Goal: Transaction & Acquisition: Obtain resource

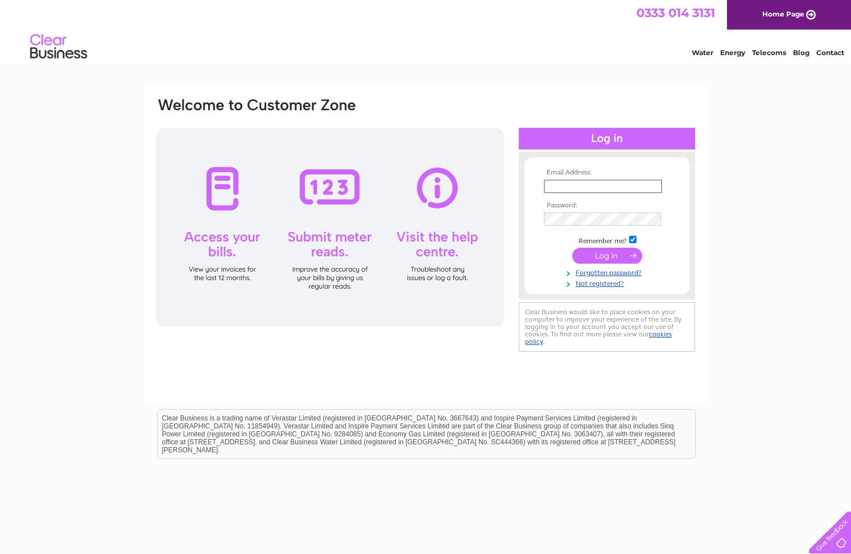
type input "[PERSON_NAME][EMAIL_ADDRESS][DOMAIN_NAME]"
click at [604, 255] on input "submit" at bounding box center [607, 256] width 70 height 16
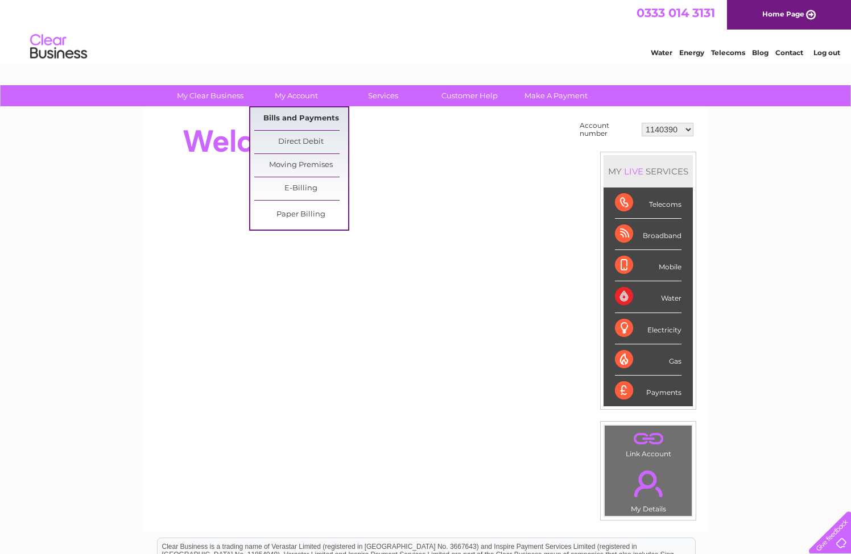
click at [297, 117] on link "Bills and Payments" at bounding box center [301, 118] width 94 height 23
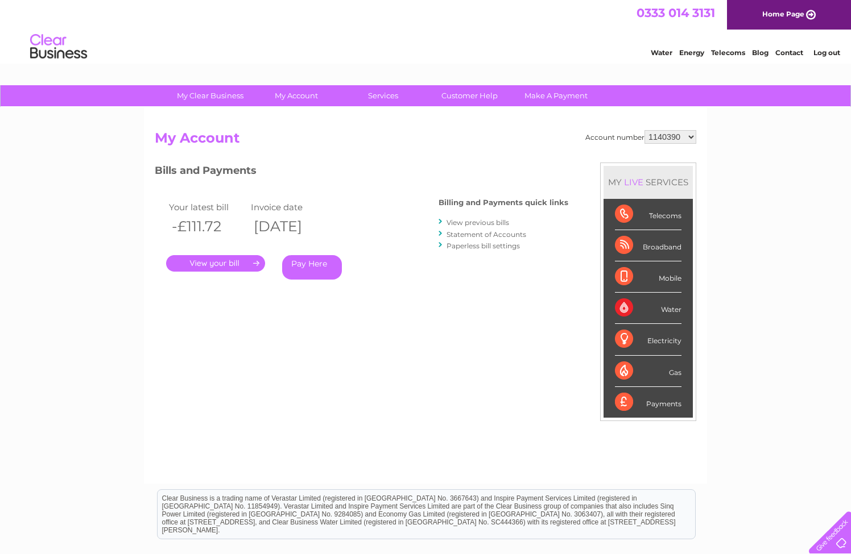
select select "1140394"
select select "30302606"
click at [479, 223] on link "View previous bills" at bounding box center [477, 222] width 63 height 9
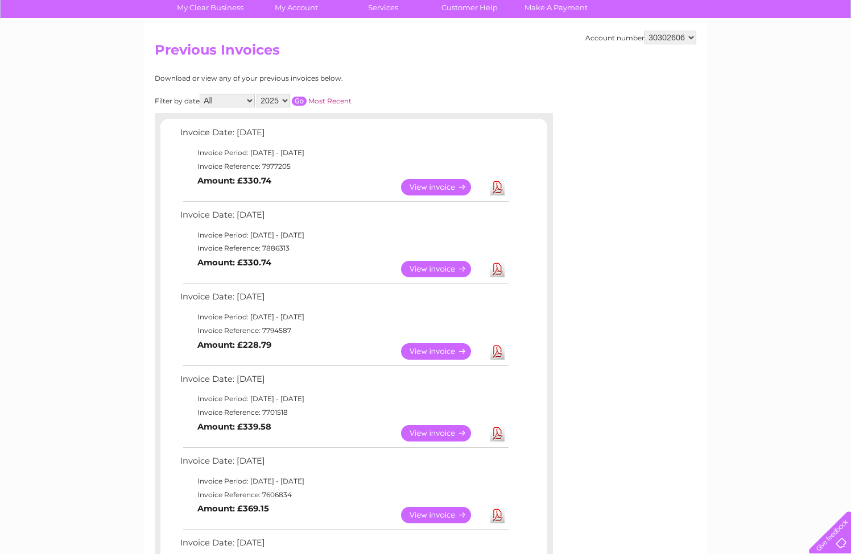
scroll to position [111, 0]
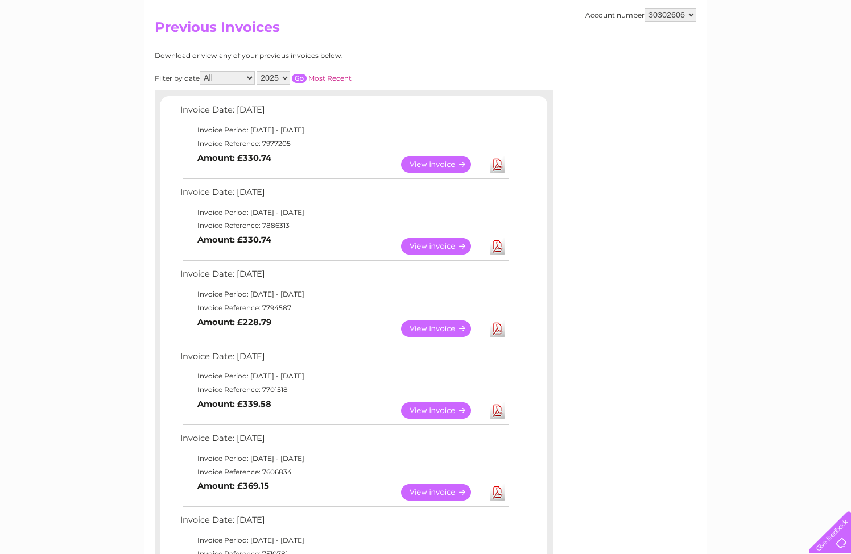
click at [496, 322] on link "Download" at bounding box center [497, 329] width 14 height 16
click at [496, 246] on link "Download" at bounding box center [497, 246] width 14 height 16
click at [496, 163] on link "Download" at bounding box center [497, 164] width 14 height 16
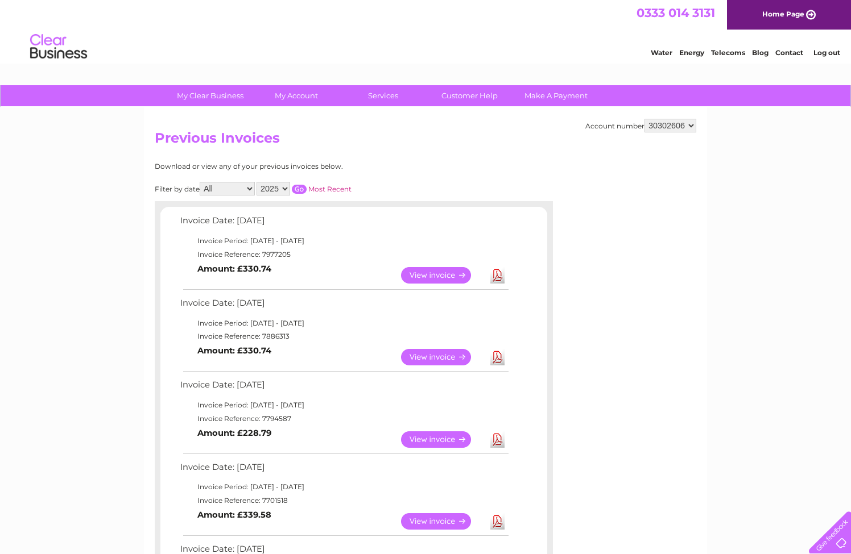
scroll to position [0, 0]
select select "30320009"
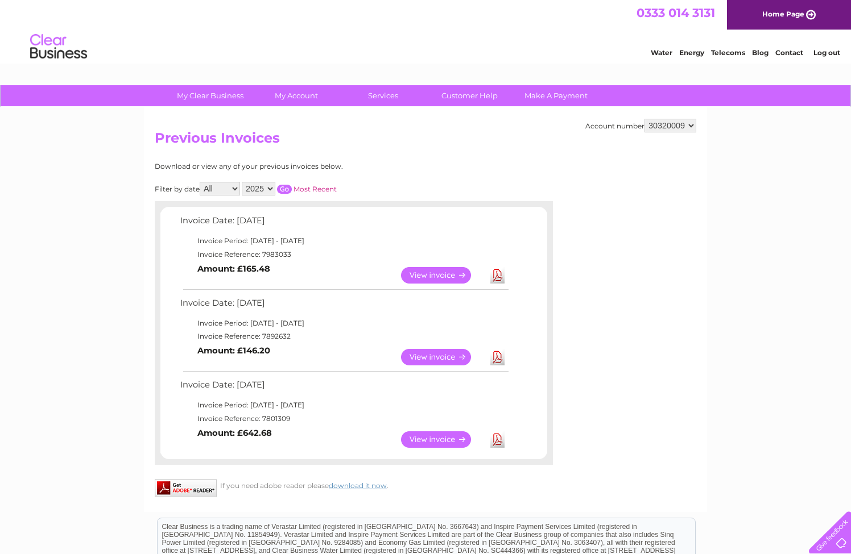
select select "1140394"
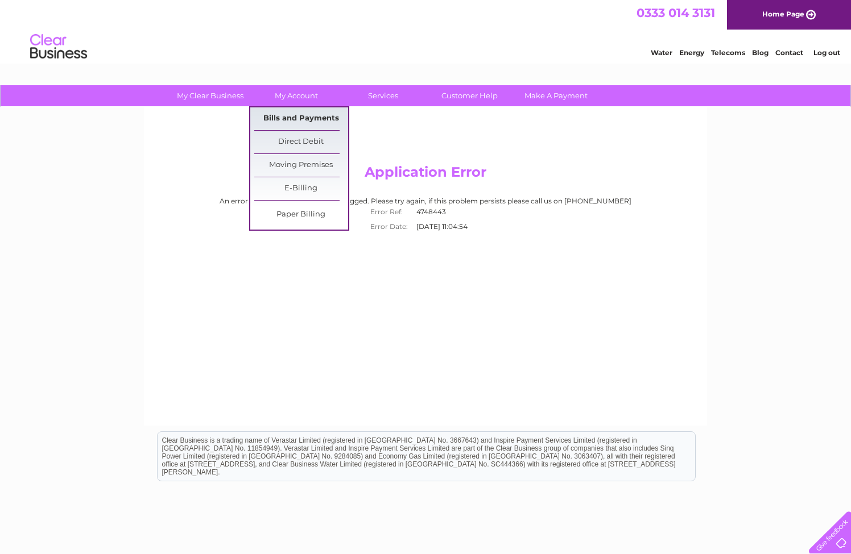
scroll to position [1, 0]
drag, startPoint x: 295, startPoint y: 113, endPoint x: 400, endPoint y: 172, distance: 120.4
click at [295, 113] on link "Bills and Payments" at bounding box center [301, 118] width 94 height 23
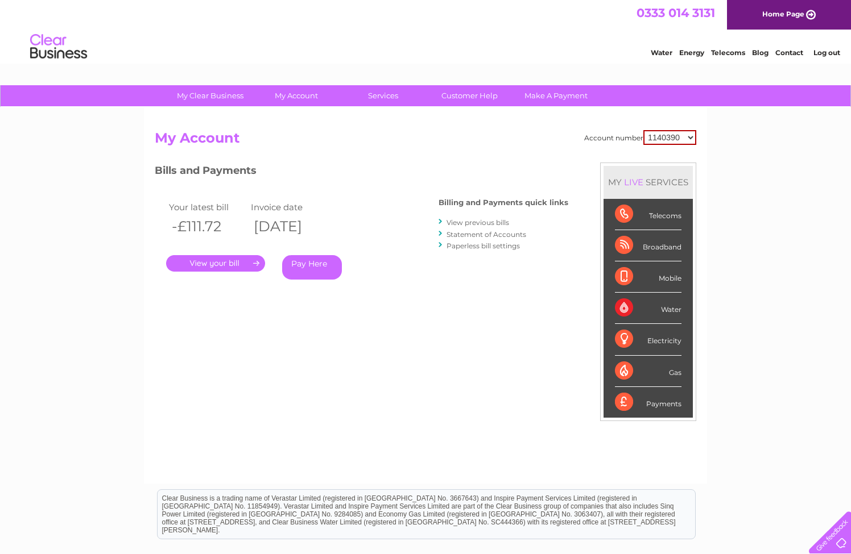
select select "1140394"
click at [477, 222] on link "View previous bills" at bounding box center [477, 222] width 63 height 9
click at [223, 260] on link "." at bounding box center [215, 263] width 99 height 16
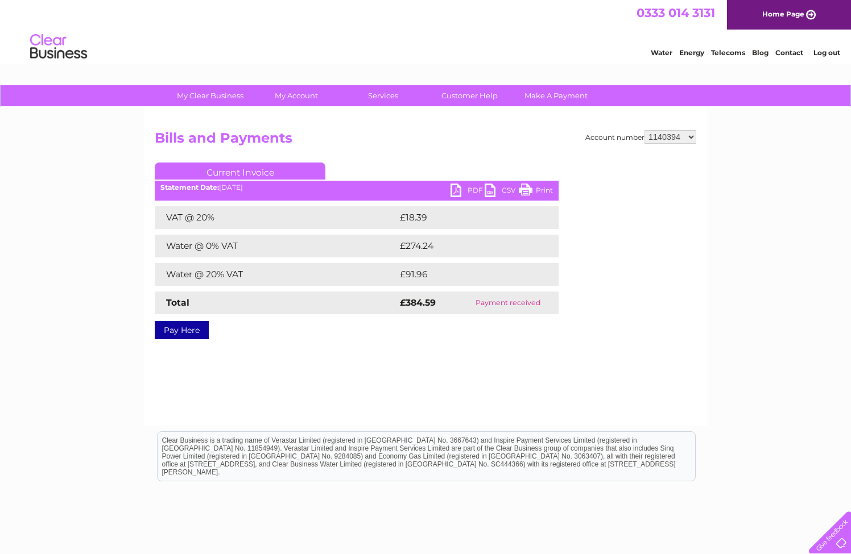
click at [471, 191] on link "PDF" at bounding box center [467, 192] width 34 height 16
select select "1140390"
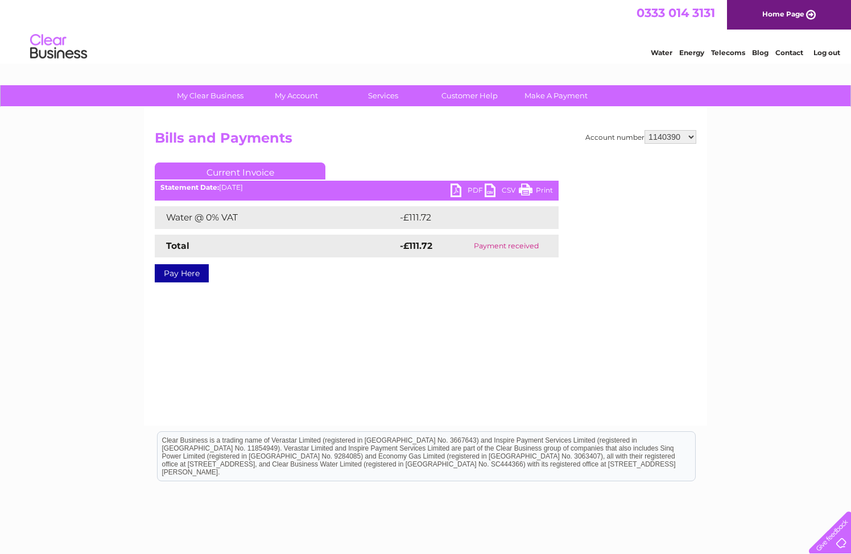
click at [454, 193] on link "PDF" at bounding box center [467, 192] width 34 height 16
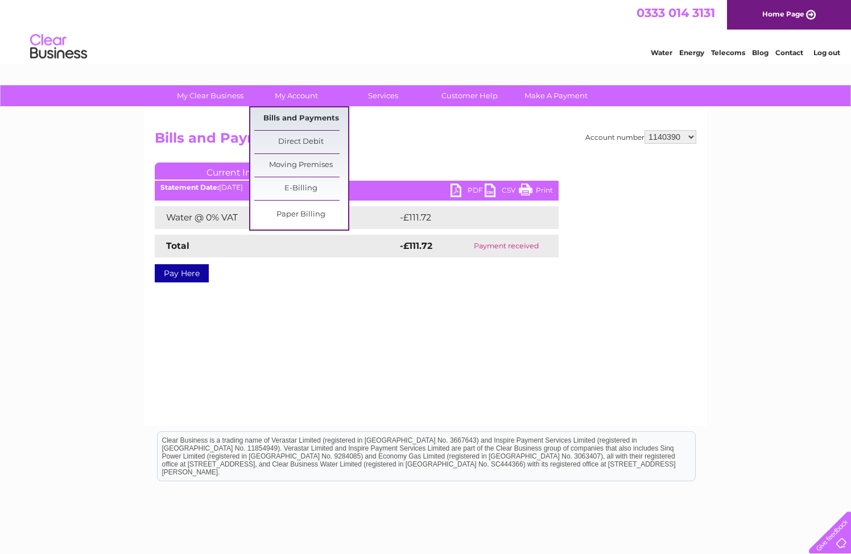
click at [297, 123] on link "Bills and Payments" at bounding box center [301, 118] width 94 height 23
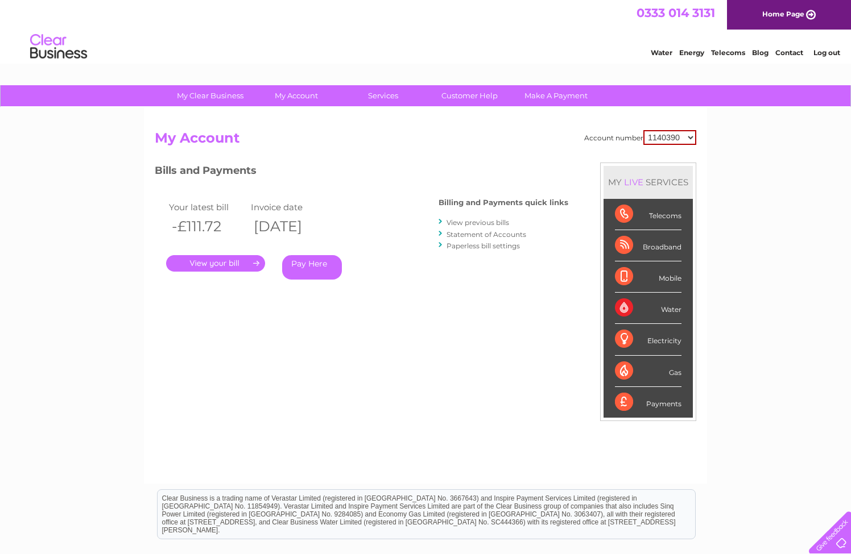
click at [462, 218] on link "View previous bills" at bounding box center [477, 222] width 63 height 9
